Goal: Information Seeking & Learning: Learn about a topic

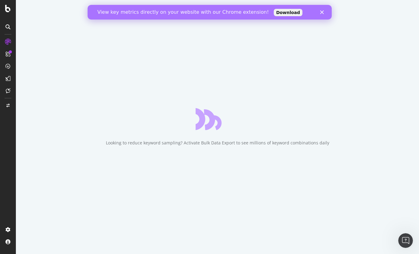
click at [322, 11] on polygon "Fermer" at bounding box center [322, 12] width 4 height 4
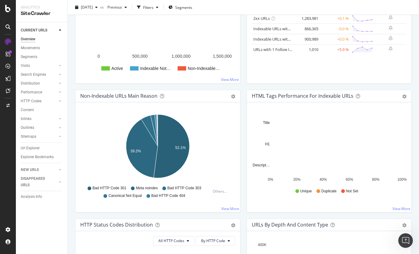
scroll to position [159, 0]
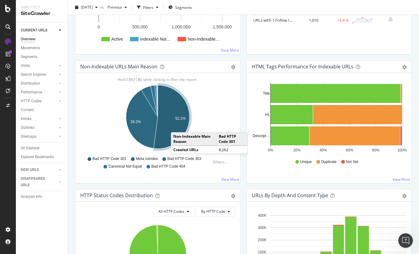
click at [177, 126] on icon "A chart." at bounding box center [172, 116] width 36 height 63
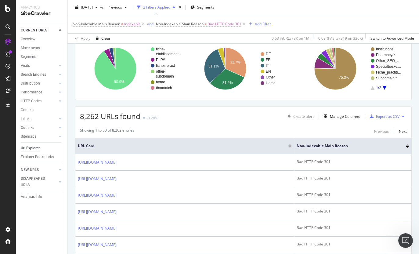
scroll to position [47, 0]
click at [11, 10] on div at bounding box center [8, 8] width 15 height 7
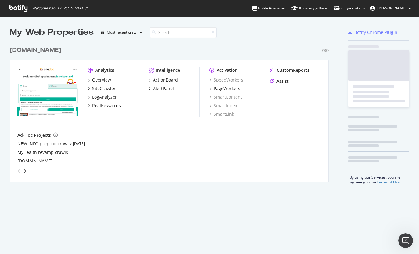
scroll to position [254, 419]
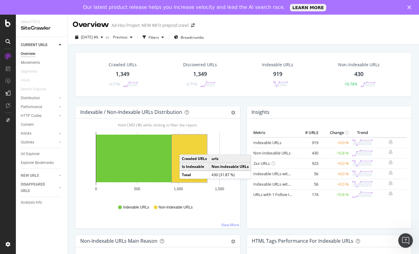
click at [185, 148] on rect "A chart." at bounding box center [189, 158] width 35 height 48
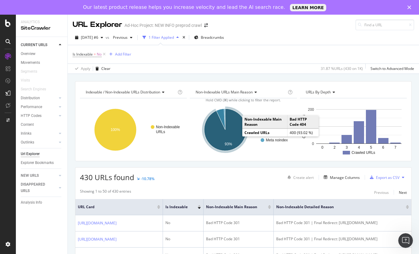
click at [237, 119] on icon "A chart." at bounding box center [225, 130] width 42 height 42
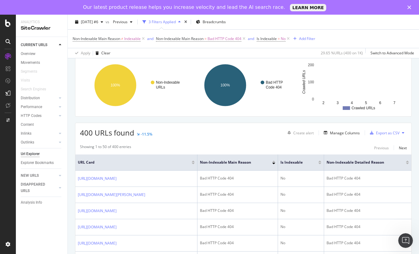
scroll to position [69, 0]
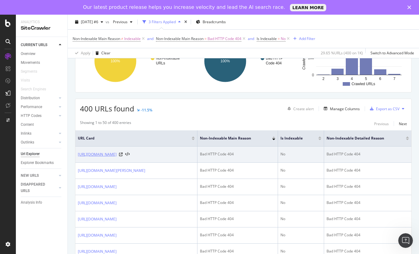
click at [116, 155] on link "https://info.1doc.ch/en/dental-practice-interior-design-creating-a-functional-a…" at bounding box center [97, 154] width 39 height 6
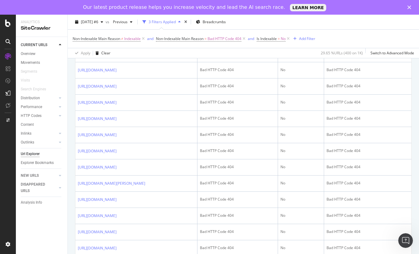
scroll to position [0, 0]
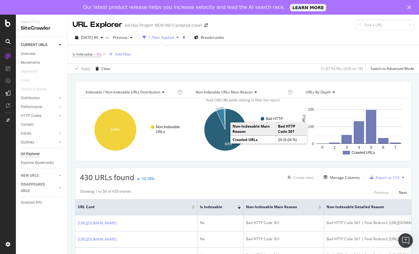
click at [222, 118] on icon "A chart." at bounding box center [220, 119] width 9 height 21
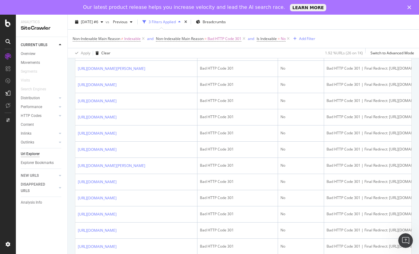
scroll to position [356, 0]
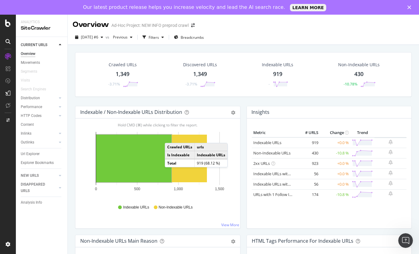
click at [191, 155] on td "Is Indexable" at bounding box center [180, 155] width 30 height 8
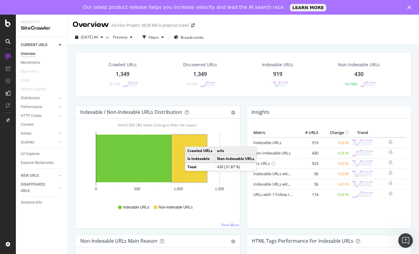
click at [191, 140] on rect "A chart." at bounding box center [189, 158] width 35 height 48
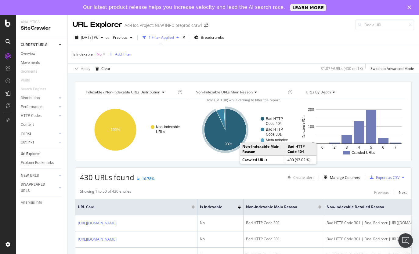
click at [233, 142] on icon "A chart." at bounding box center [225, 130] width 42 height 42
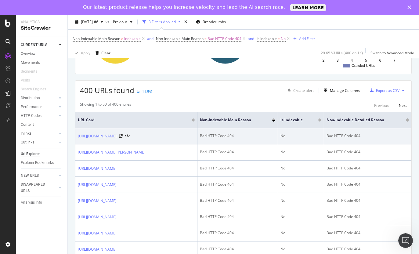
scroll to position [242, 0]
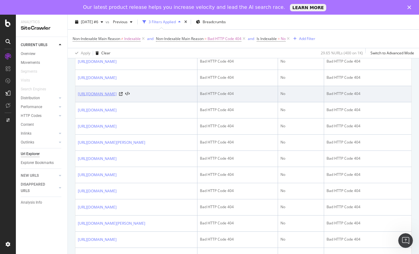
click at [116, 97] on link "https://info.1doc.ch/it/sociale-network-professionista-sanitario" at bounding box center [97, 94] width 39 height 6
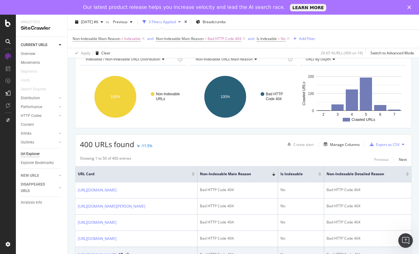
scroll to position [0, 0]
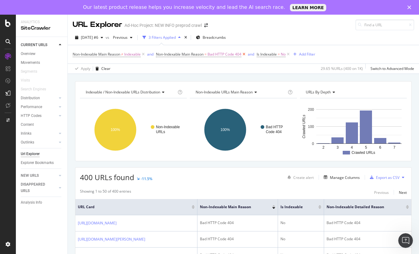
click at [246, 54] on icon at bounding box center [243, 54] width 5 height 6
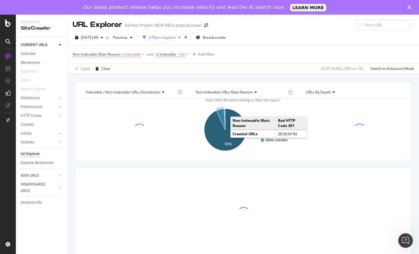
click at [222, 117] on icon "A chart." at bounding box center [220, 119] width 9 height 21
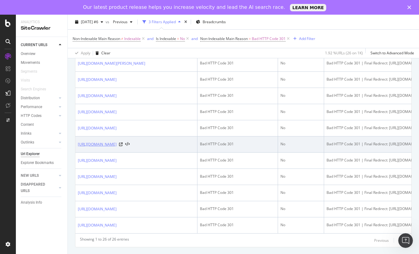
click at [102, 146] on link "https://info.1doc.ch/it/dentista" at bounding box center [97, 144] width 39 height 6
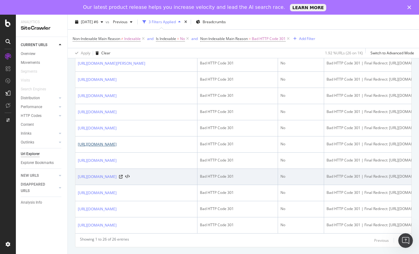
scroll to position [439, 0]
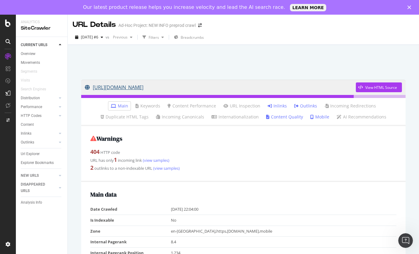
click at [226, 87] on link "[URL][DOMAIN_NAME]" at bounding box center [220, 87] width 271 height 15
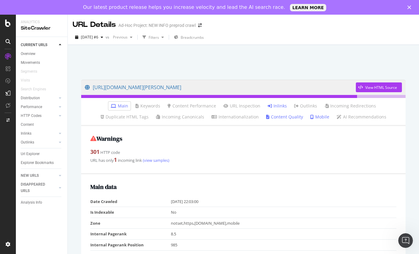
scroll to position [10, 0]
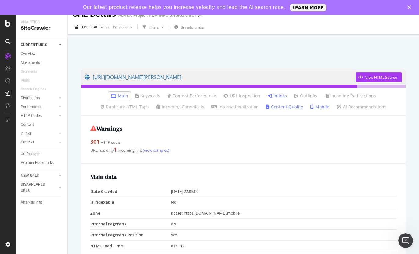
click at [267, 95] on link "Inlinks" at bounding box center [276, 96] width 19 height 6
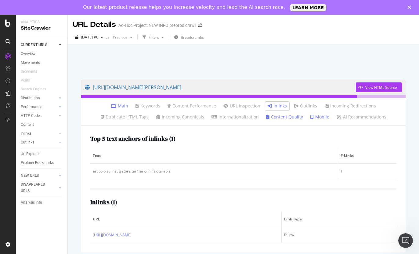
scroll to position [12, 0]
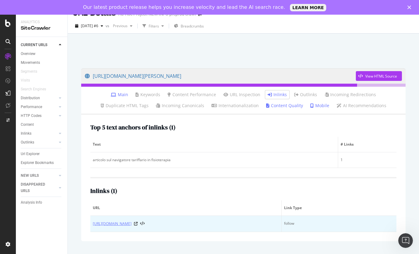
click at [131, 223] on link "[URL][DOMAIN_NAME]" at bounding box center [112, 223] width 39 height 6
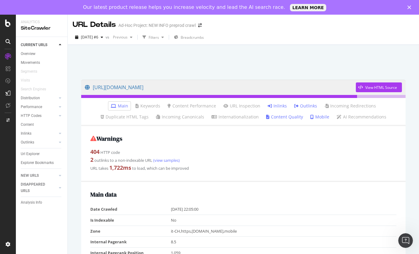
click at [267, 107] on link "Inlinks" at bounding box center [276, 106] width 19 height 6
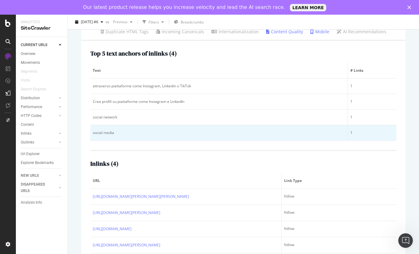
scroll to position [110, 0]
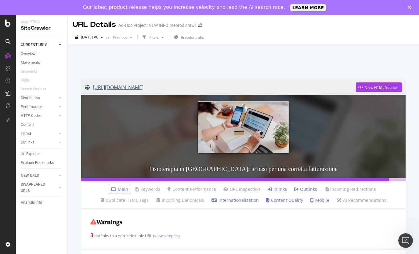
click at [207, 87] on link "[URL][DOMAIN_NAME]" at bounding box center [220, 87] width 271 height 15
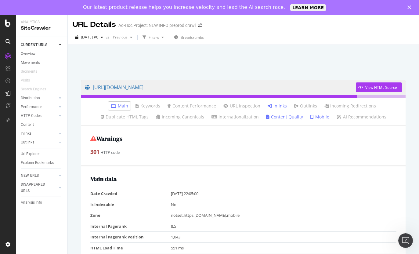
click at [267, 105] on link "Inlinks" at bounding box center [276, 106] width 19 height 6
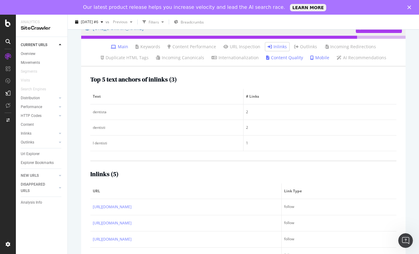
scroll to position [92, 0]
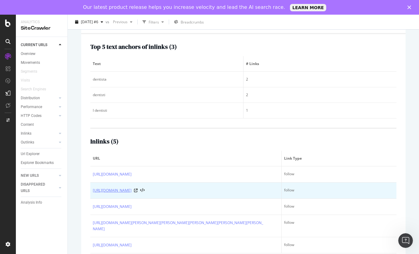
click at [131, 190] on link "[URL][DOMAIN_NAME]" at bounding box center [112, 190] width 39 height 6
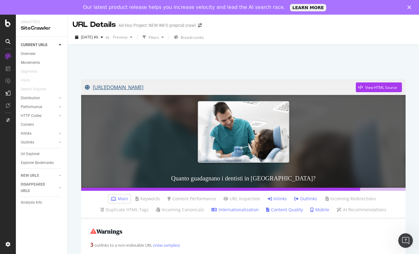
click at [174, 87] on link "[URL][DOMAIN_NAME]" at bounding box center [220, 87] width 271 height 15
